Goal: Task Accomplishment & Management: Use online tool/utility

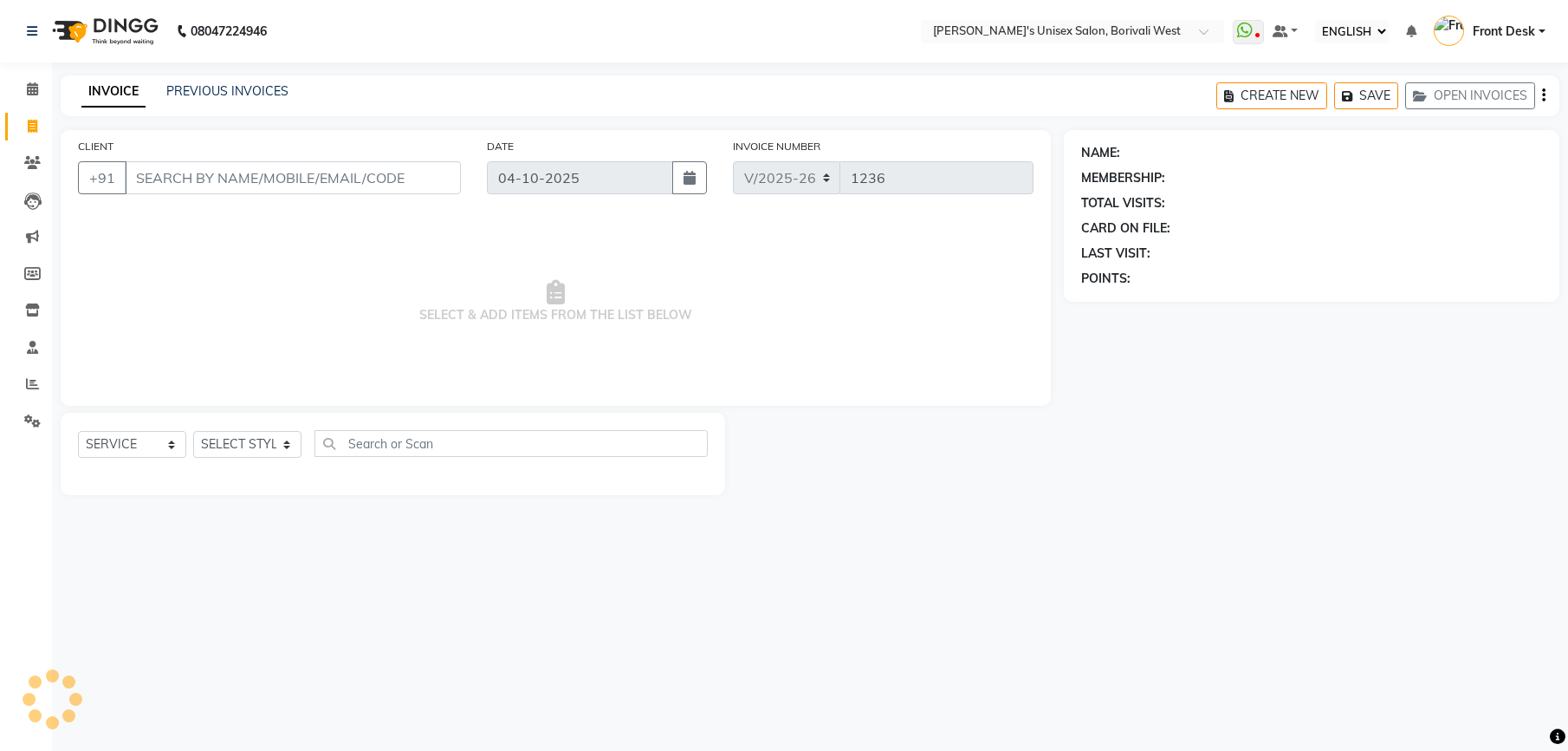
select select "ec"
select select "4025"
select select "service"
click at [260, 453] on select "SELECT STYLIST Front Desk [PERSON_NAME] Mamta [PERSON_NAME] Yash" at bounding box center [248, 444] width 108 height 27
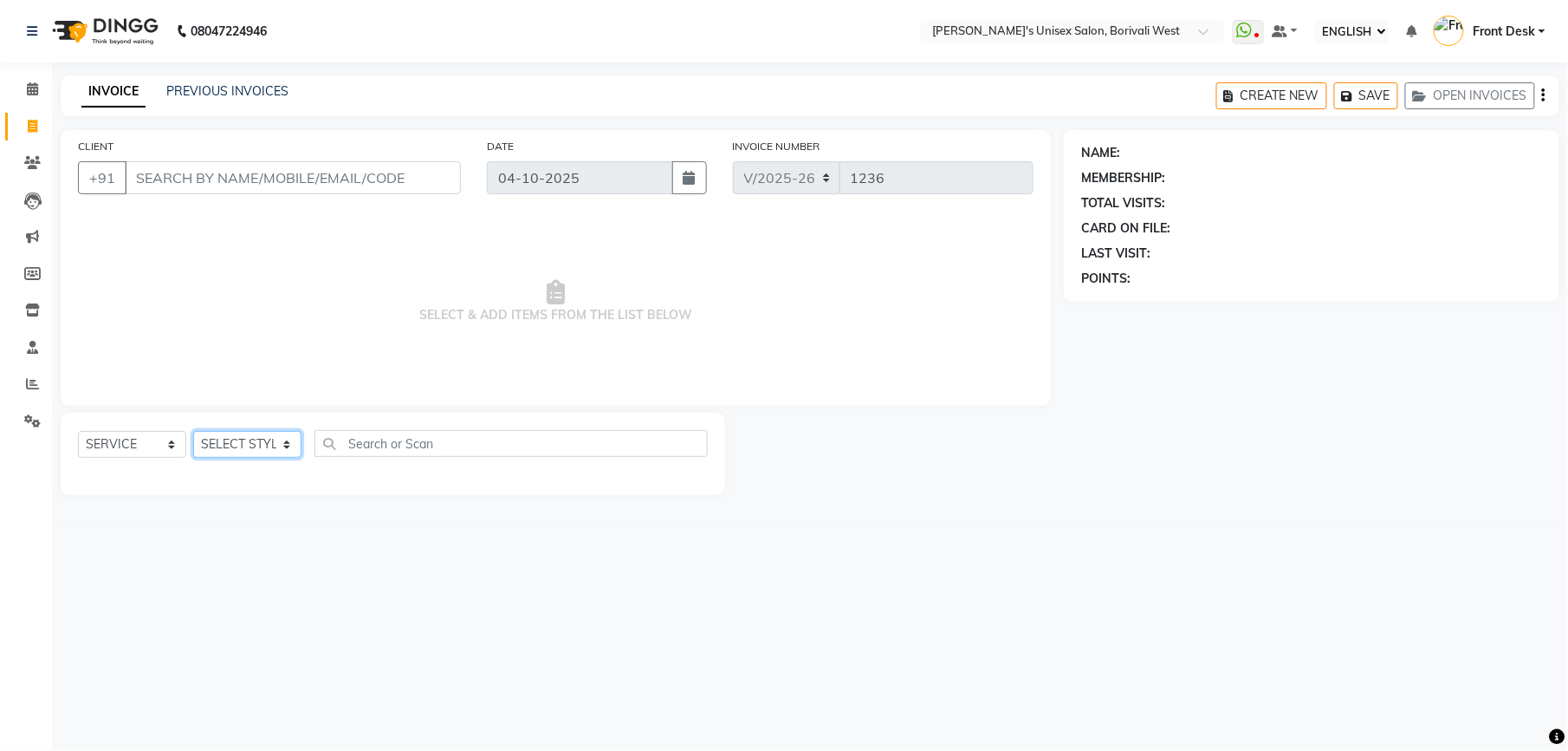
click at [260, 453] on select "SELECT STYLIST Front Desk [PERSON_NAME] Mamta [PERSON_NAME] Yash" at bounding box center [248, 444] width 108 height 27
select select "20338"
click at [193, 431] on select "SELECT STYLIST Front Desk [PERSON_NAME] Mamta [PERSON_NAME] Yash" at bounding box center [248, 444] width 108 height 27
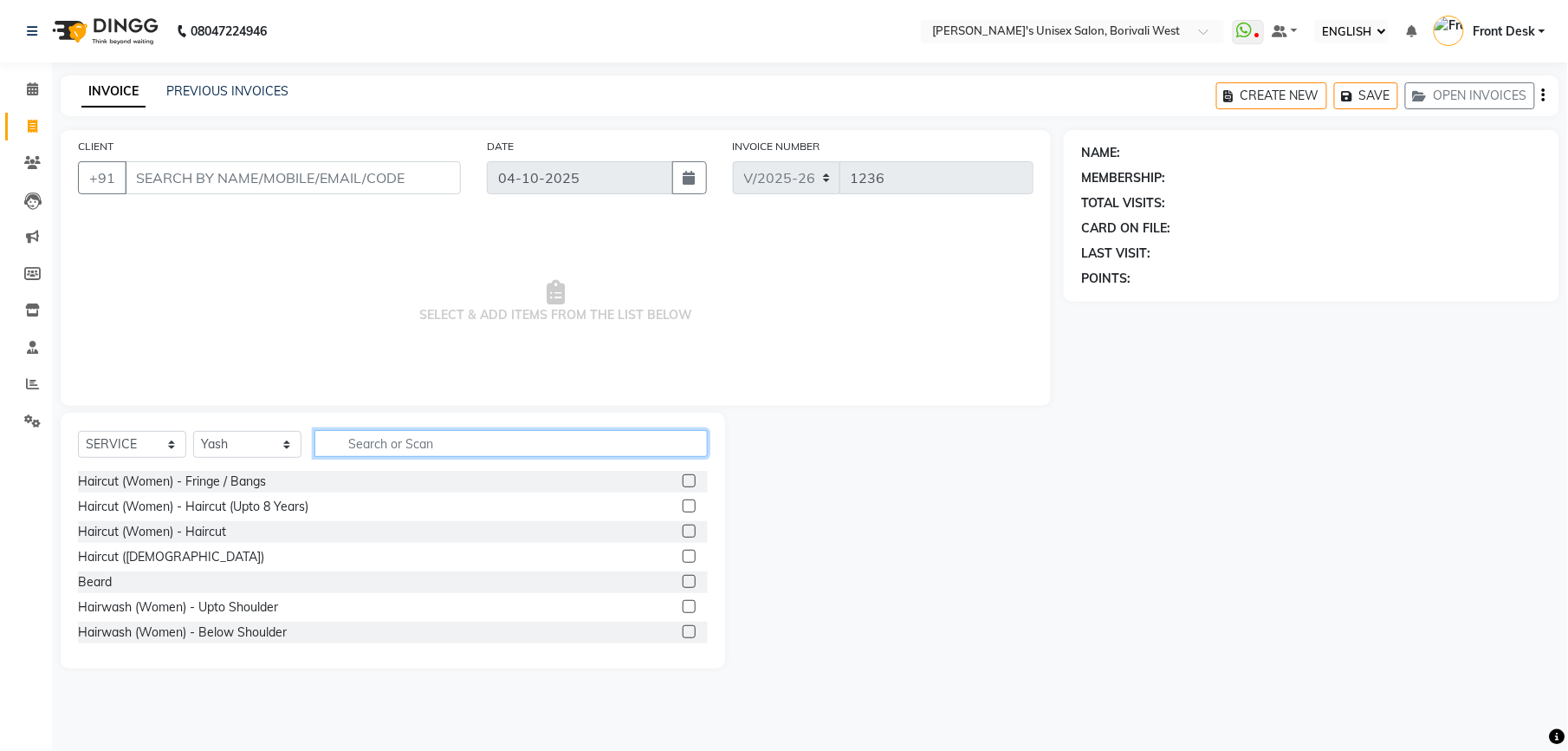
click at [341, 440] on input "text" at bounding box center [511, 443] width 394 height 27
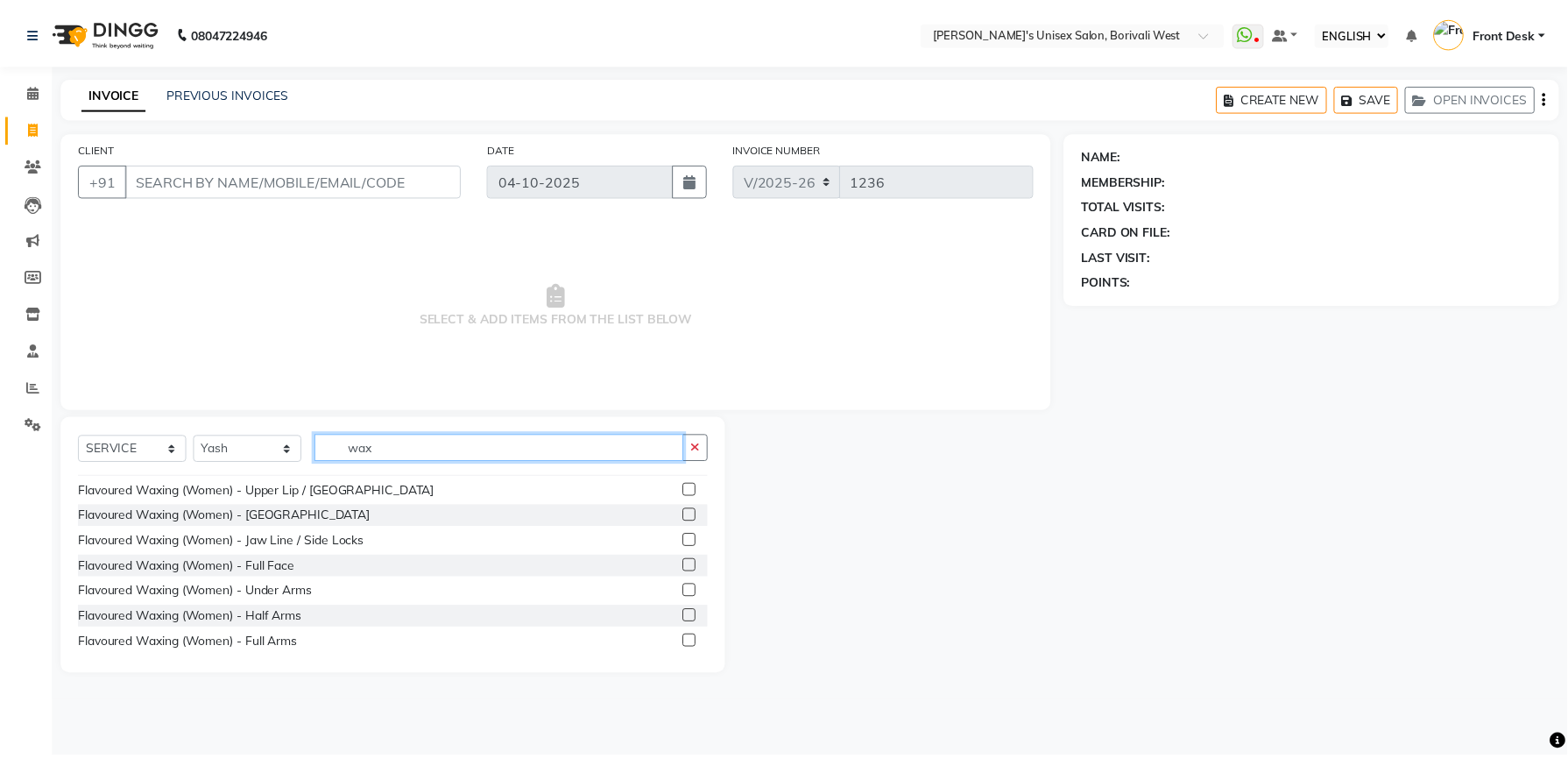
scroll to position [786, 0]
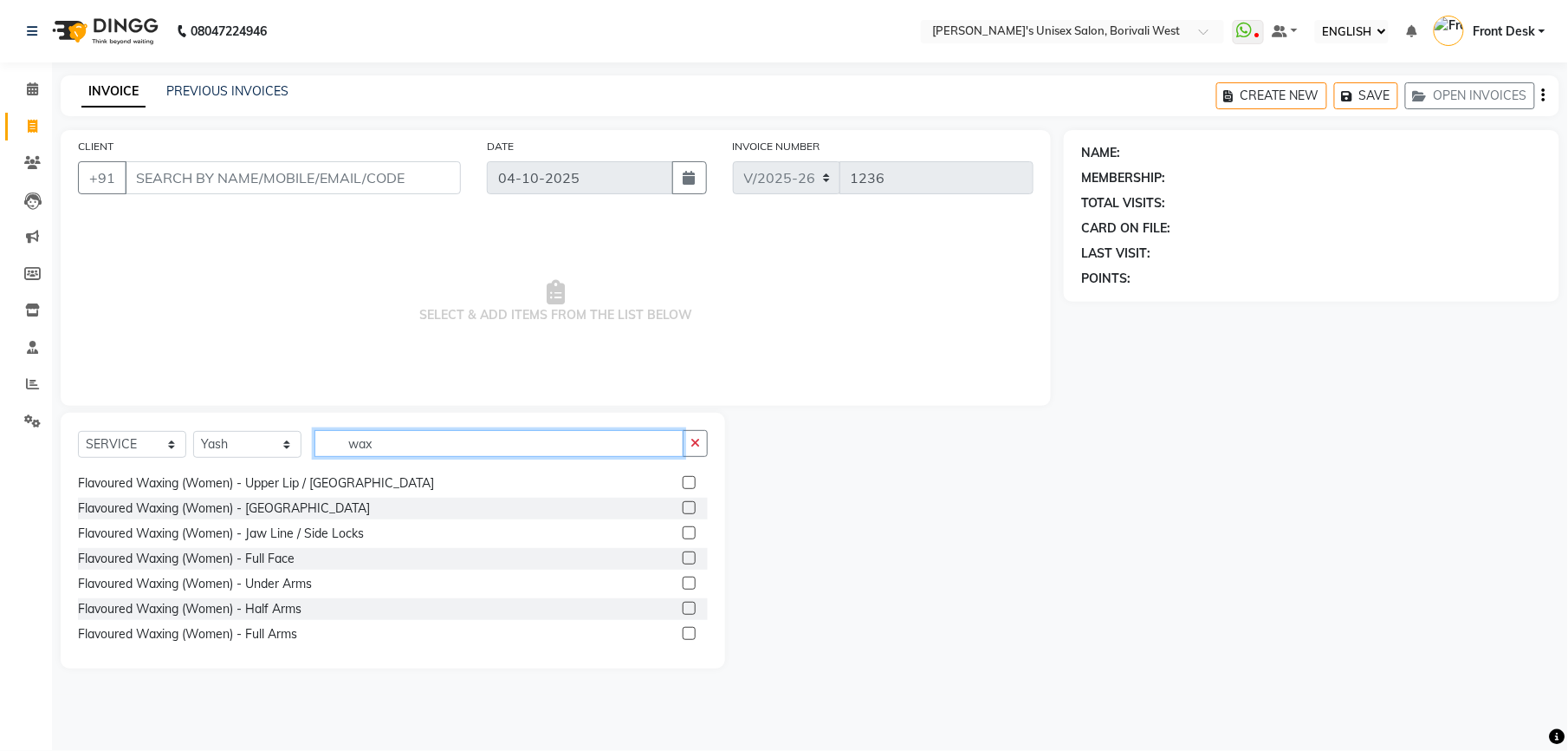
type input "wax"
click at [683, 636] on label at bounding box center [689, 633] width 13 height 13
click at [683, 636] on input "checkbox" at bounding box center [689, 634] width 12 height 12
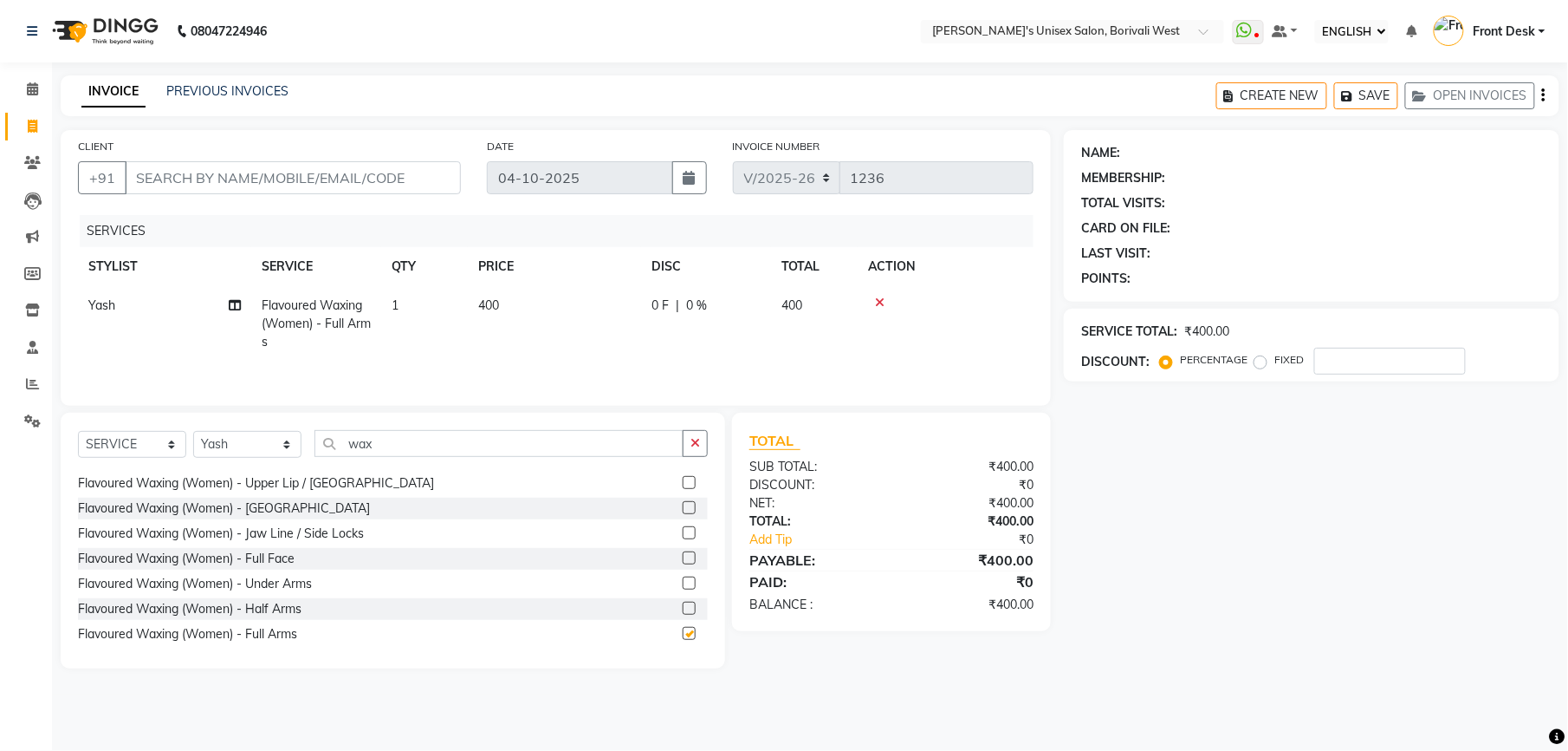
checkbox input "false"
click at [683, 585] on label at bounding box center [689, 583] width 13 height 13
click at [683, 585] on input "checkbox" at bounding box center [689, 584] width 12 height 12
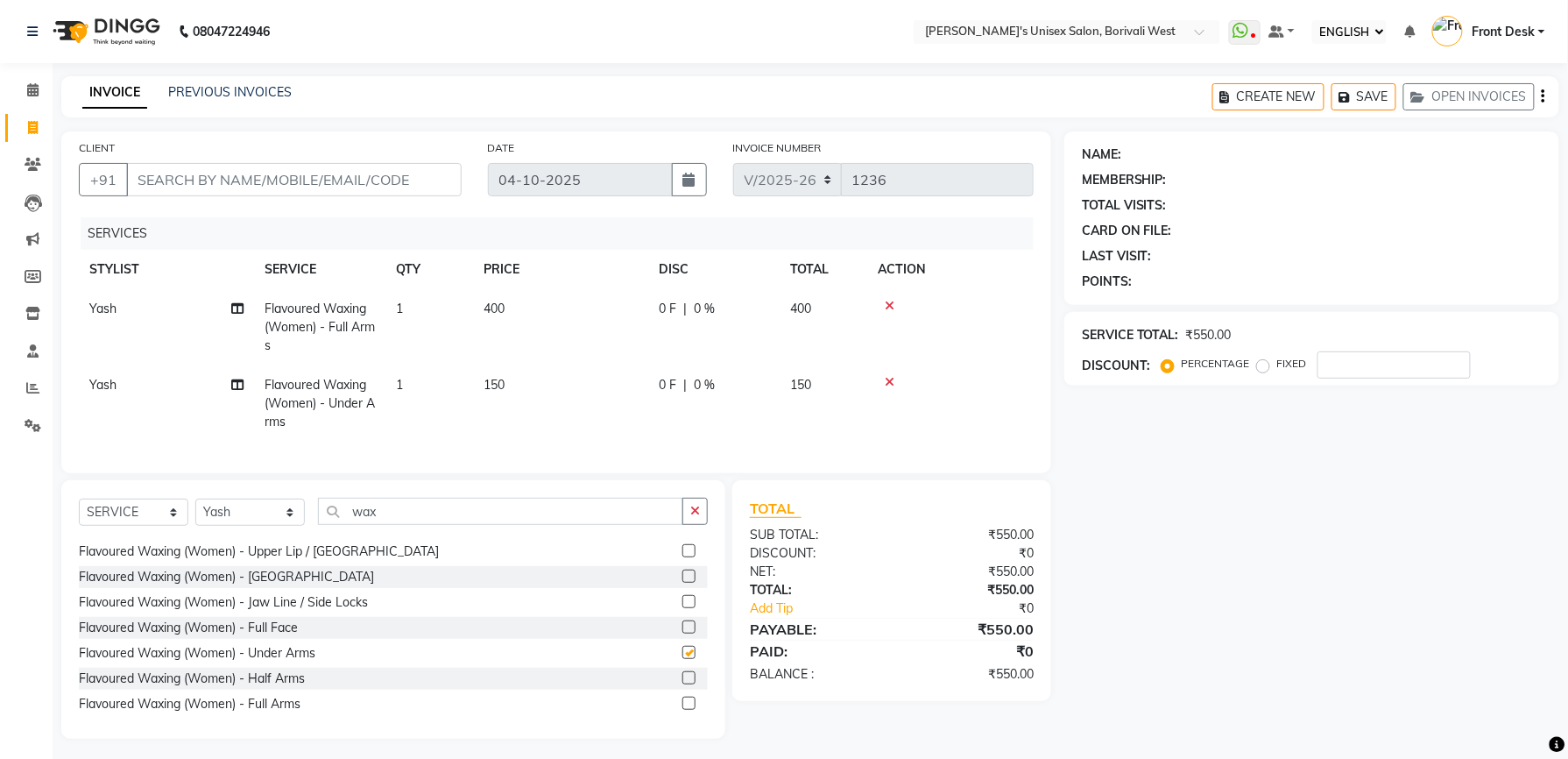
checkbox input "false"
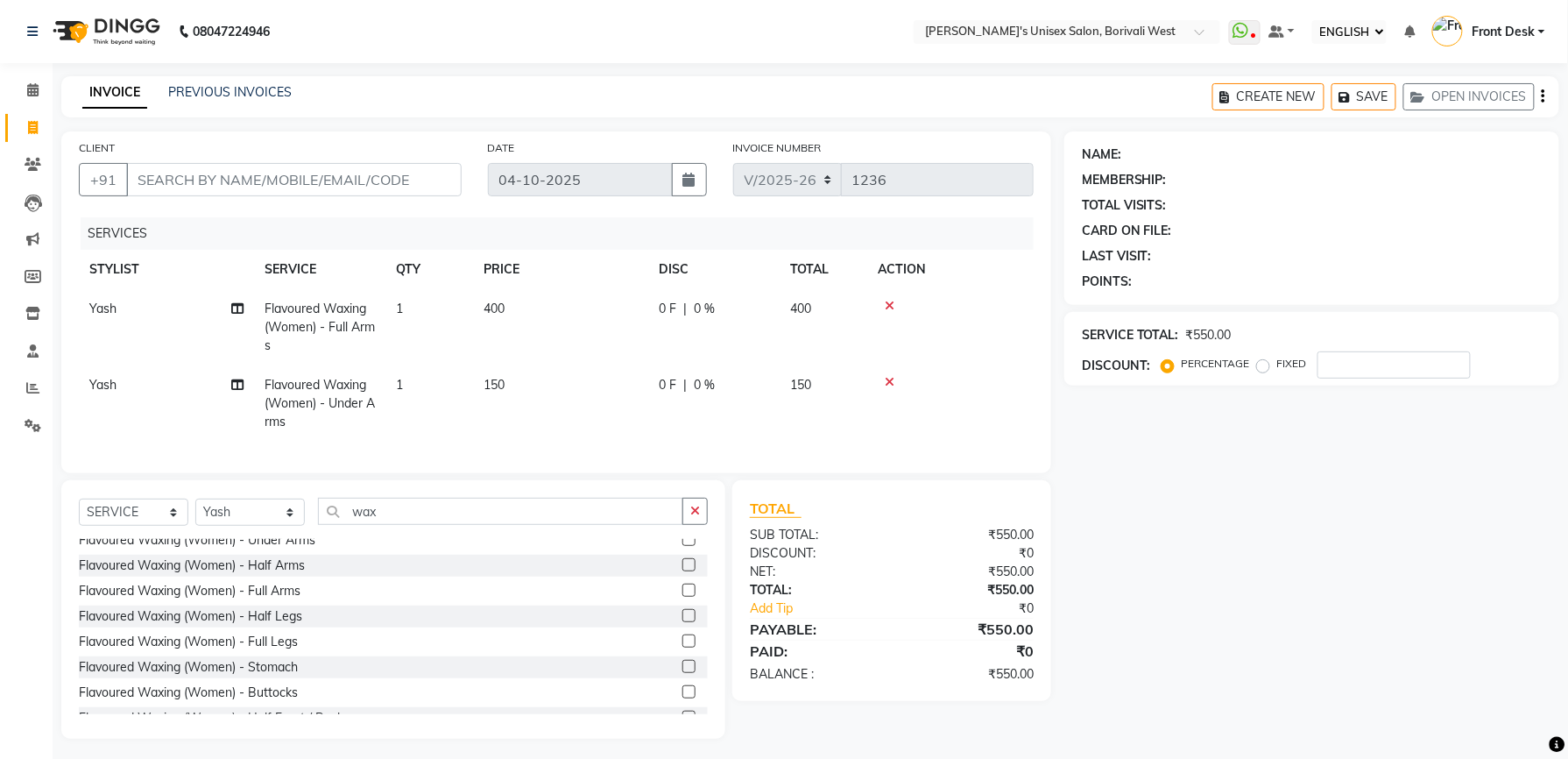
scroll to position [902, 0]
click at [683, 645] on label at bounding box center [689, 638] width 13 height 13
click at [683, 645] on input "checkbox" at bounding box center [689, 640] width 12 height 12
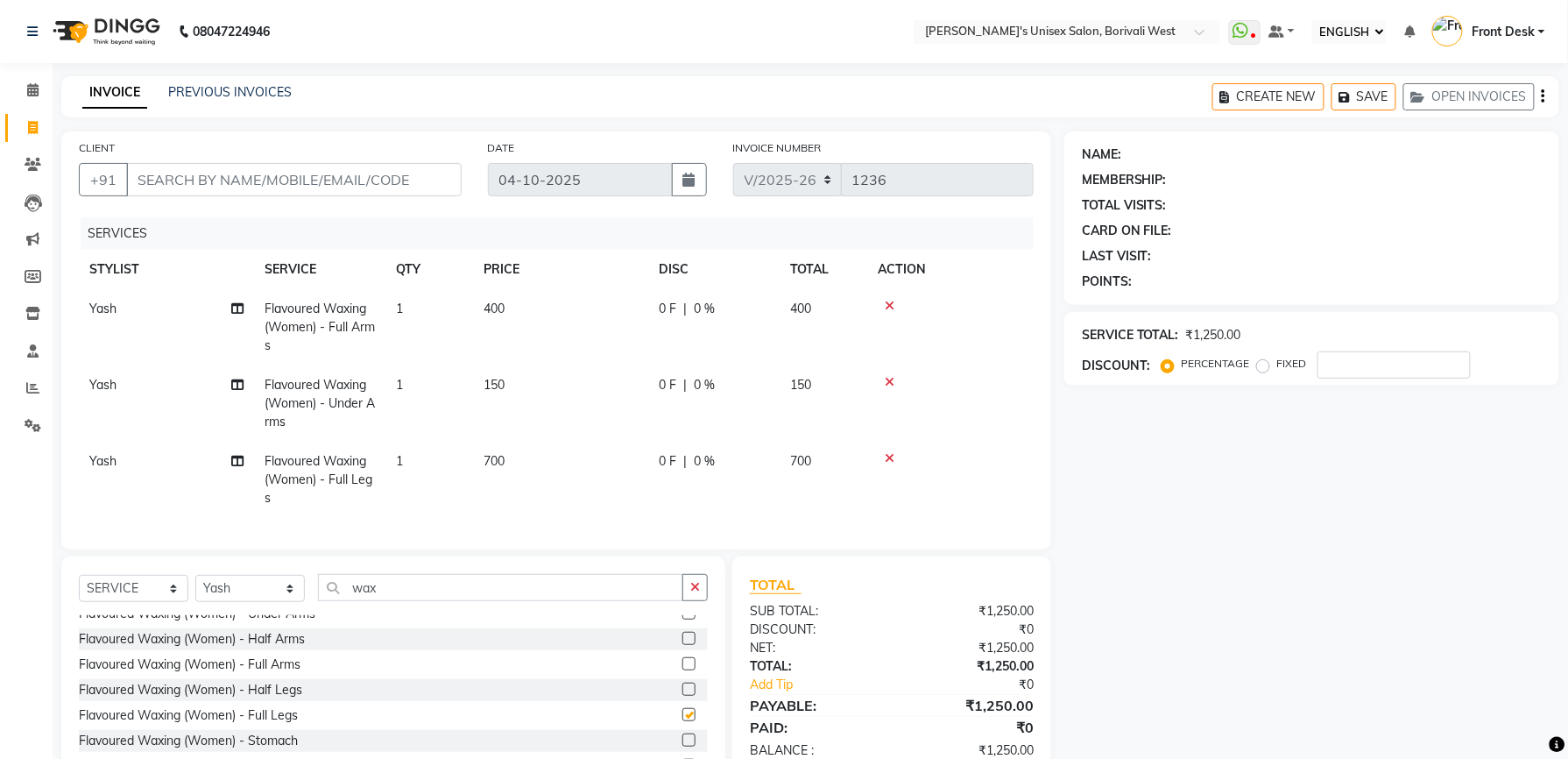
checkbox input "false"
click at [683, 695] on label at bounding box center [689, 689] width 13 height 13
click at [683, 695] on input "checkbox" at bounding box center [689, 691] width 12 height 12
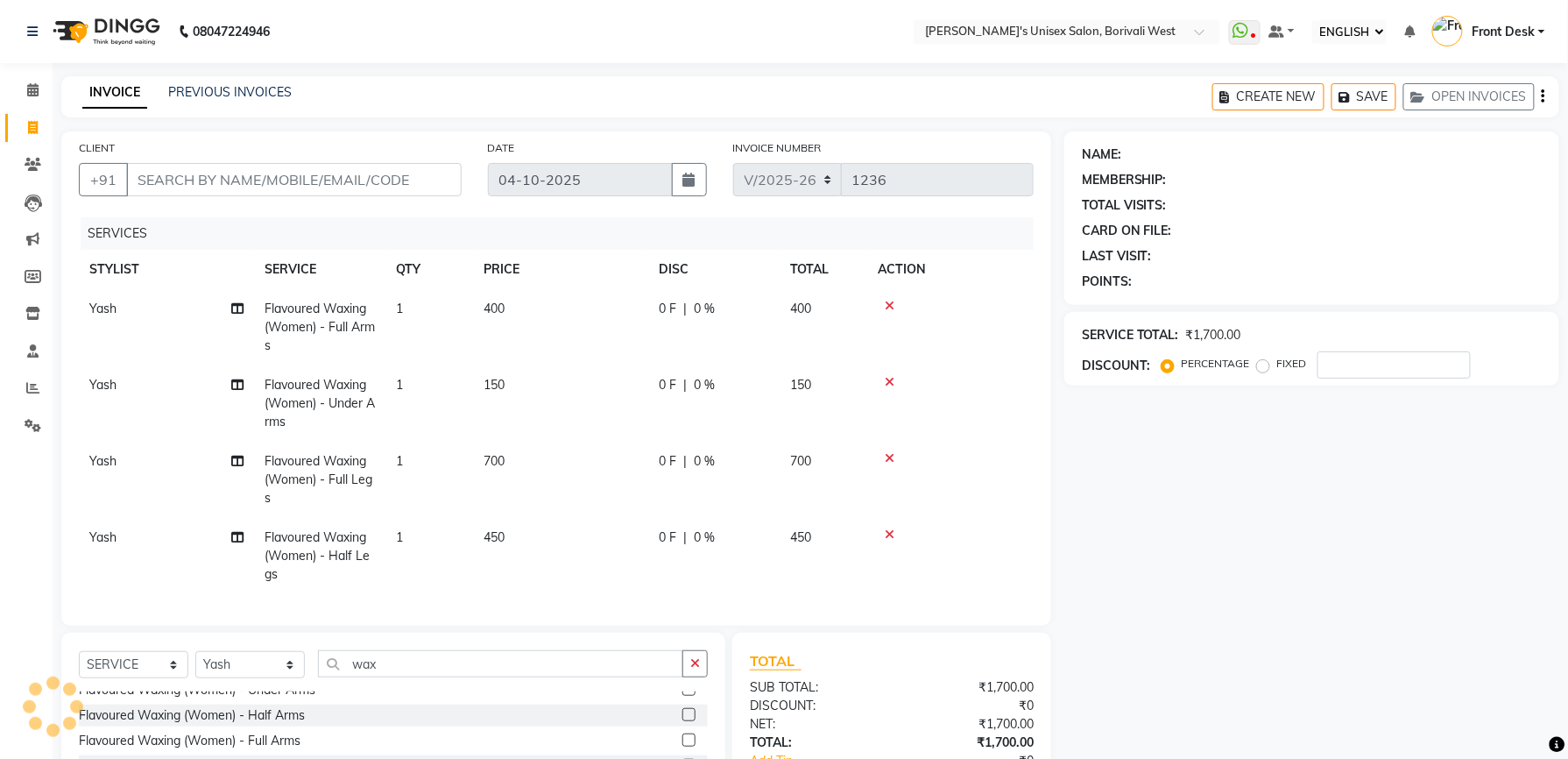
checkbox input "false"
